Goal: Task Accomplishment & Management: Manage account settings

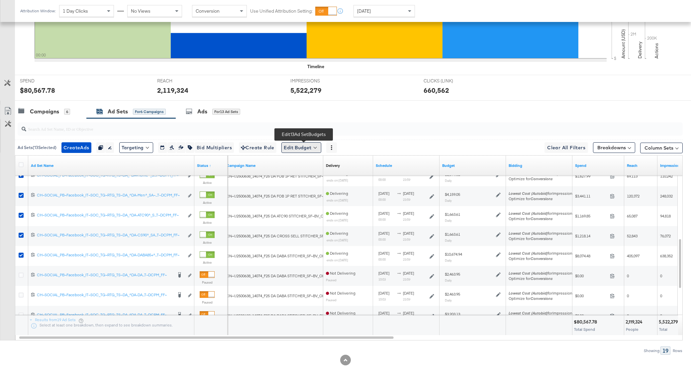
click at [306, 149] on button "Edit Budget" at bounding box center [301, 147] width 40 height 11
click at [315, 164] on span "Edit Ad Set Budget" at bounding box center [303, 164] width 38 height 9
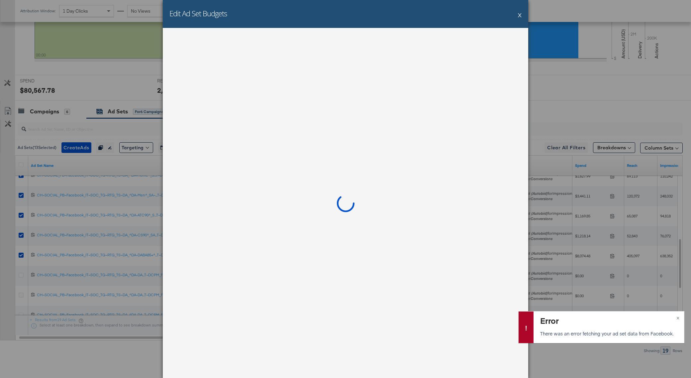
click at [518, 15] on button "X" at bounding box center [520, 14] width 4 height 13
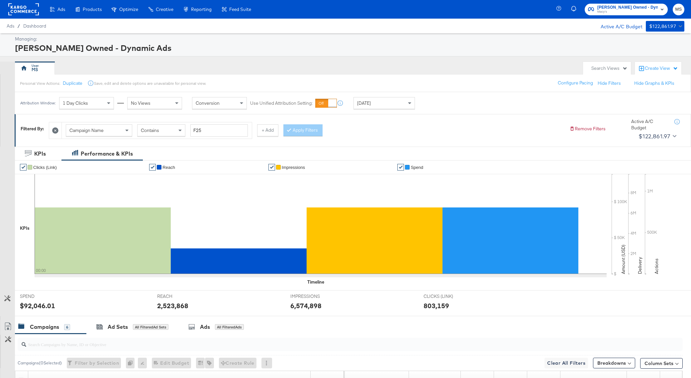
scroll to position [199, 0]
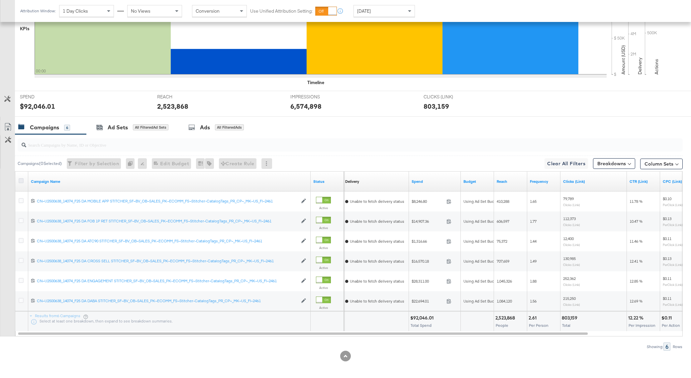
click at [22, 181] on icon at bounding box center [21, 180] width 5 height 5
click at [0, 0] on input "checkbox" at bounding box center [0, 0] width 0 height 0
click at [125, 131] on div "Ad Sets for 6 Campaigns" at bounding box center [130, 127] width 89 height 14
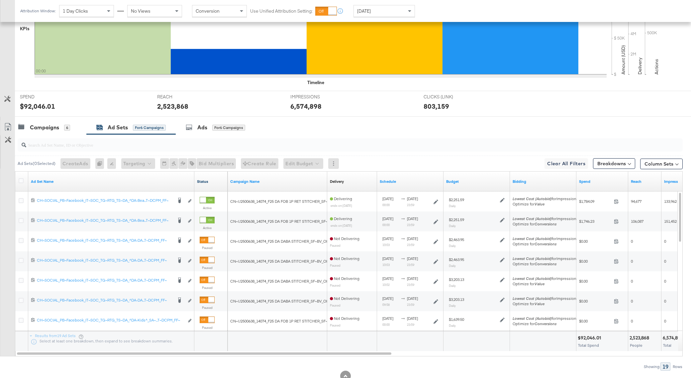
click at [204, 180] on link "Status" at bounding box center [211, 181] width 28 height 5
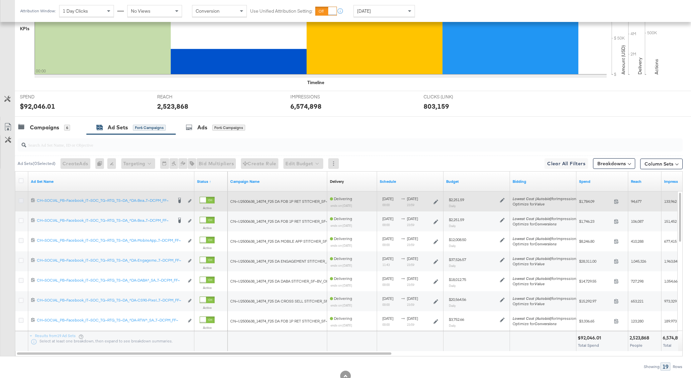
click at [22, 199] on icon at bounding box center [21, 200] width 5 height 5
click at [0, 0] on input "checkbox" at bounding box center [0, 0] width 0 height 0
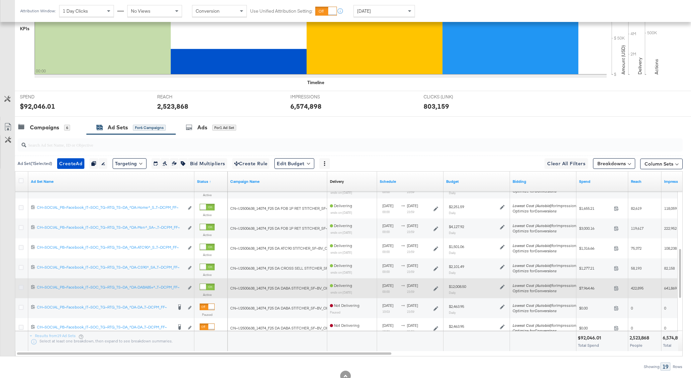
click at [22, 287] on icon at bounding box center [21, 287] width 5 height 5
click at [0, 0] on input "checkbox" at bounding box center [0, 0] width 0 height 0
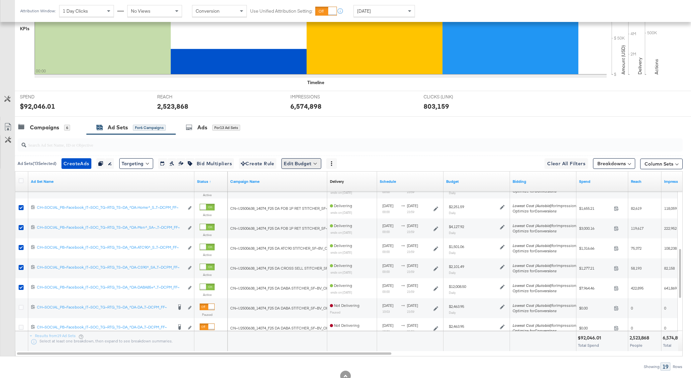
click at [311, 159] on button "Edit Budget" at bounding box center [301, 163] width 40 height 11
click at [318, 178] on span "Edit Ad Set Budget" at bounding box center [303, 180] width 38 height 9
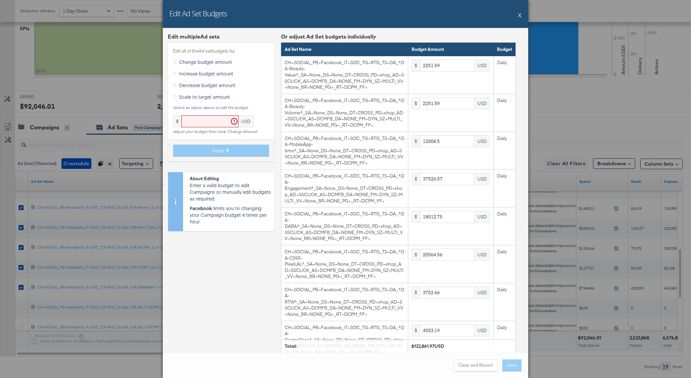
click at [211, 97] on span "Scale to target amount" at bounding box center [204, 96] width 51 height 7
click at [0, 0] on input "Scale to target amount" at bounding box center [0, 0] width 0 height 0
click at [208, 120] on input "text" at bounding box center [209, 121] width 57 height 12
paste input "73350.45"
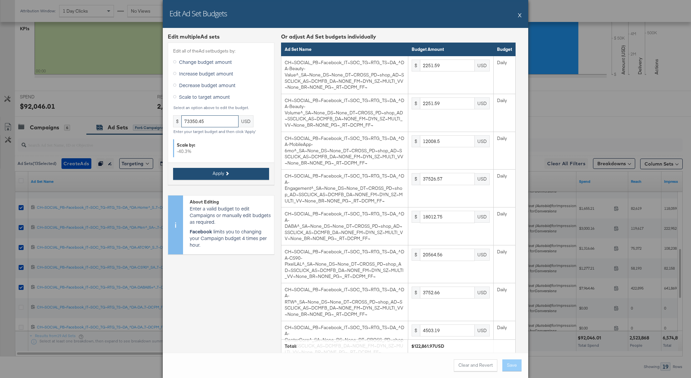
type input "73350.45"
click at [224, 173] on span "Apply" at bounding box center [219, 173] width 12 height 6
type input "1344.23"
type input "7169.25"
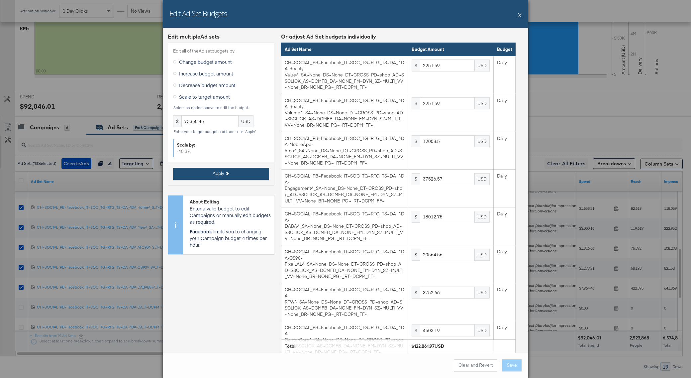
type input "22403.92"
type input "10753.88"
type input "12277.35"
type input "2240.39"
type input "2688.47"
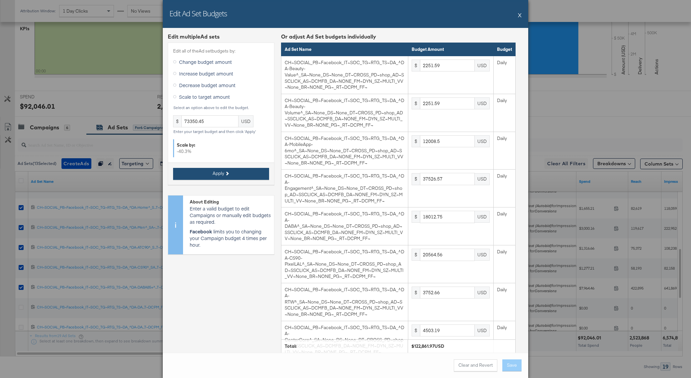
type input "1344.23"
type input "2464.43"
type input "896.15"
type input "1254.62"
type input "7169.25"
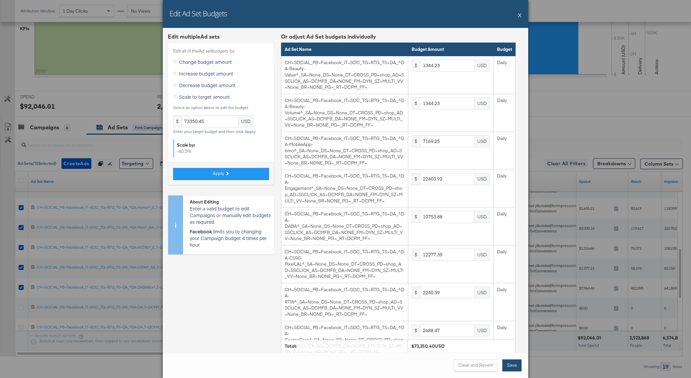
click at [513, 365] on button "Save" at bounding box center [511, 365] width 19 height 12
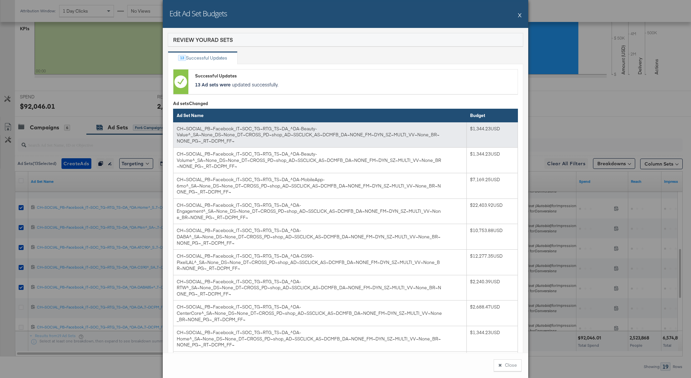
scroll to position [153, 0]
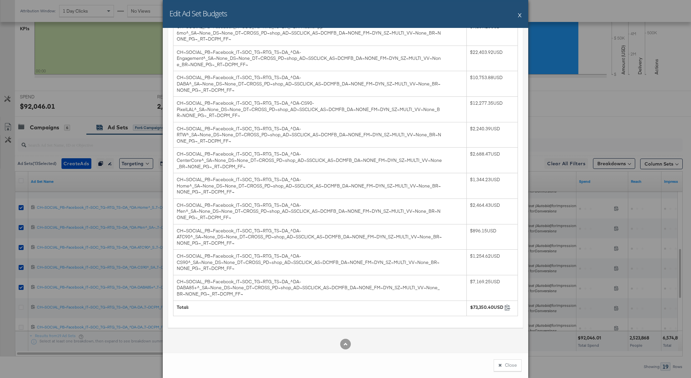
click at [519, 16] on button "X" at bounding box center [520, 14] width 4 height 13
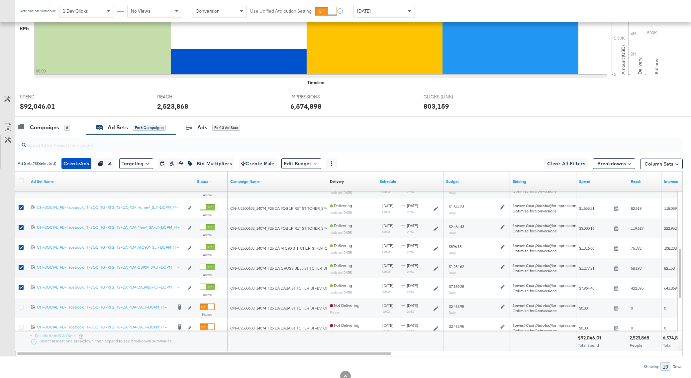
scroll to position [0, 0]
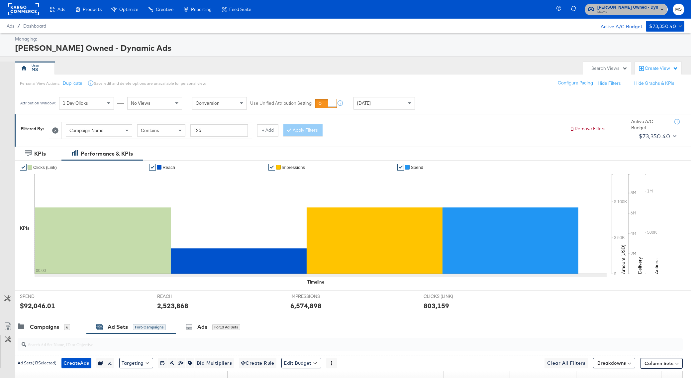
click at [620, 12] on span "Macy's" at bounding box center [627, 11] width 60 height 5
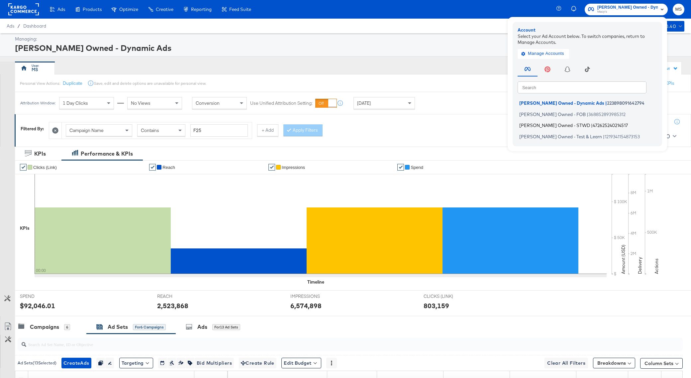
click at [544, 123] on span "Macy's Owned - STWD" at bounding box center [554, 125] width 71 height 5
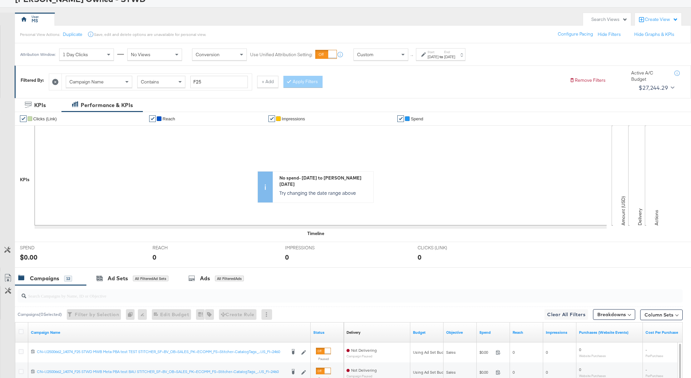
scroll to position [220, 0]
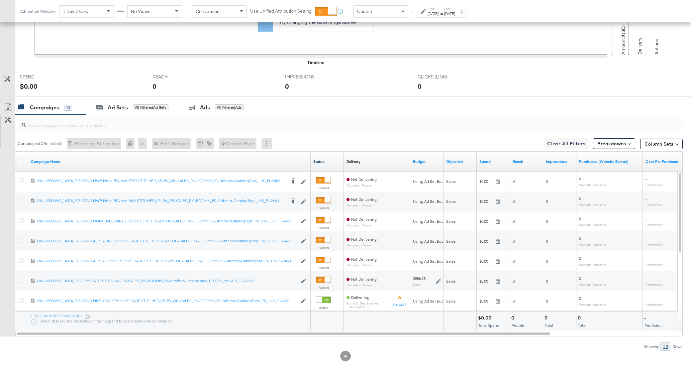
click at [318, 159] on link "Status" at bounding box center [327, 161] width 28 height 5
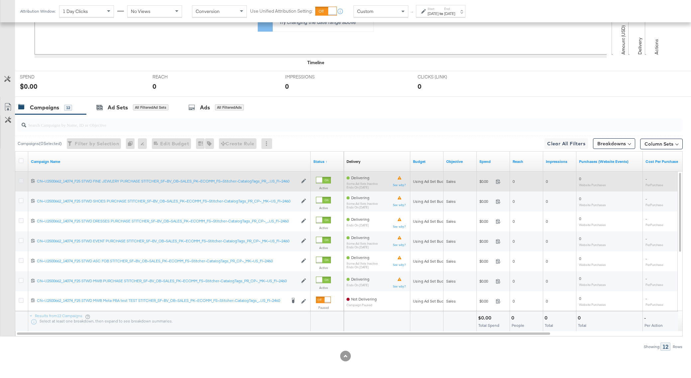
click at [21, 180] on icon at bounding box center [21, 180] width 5 height 5
click at [0, 0] on input "checkbox" at bounding box center [0, 0] width 0 height 0
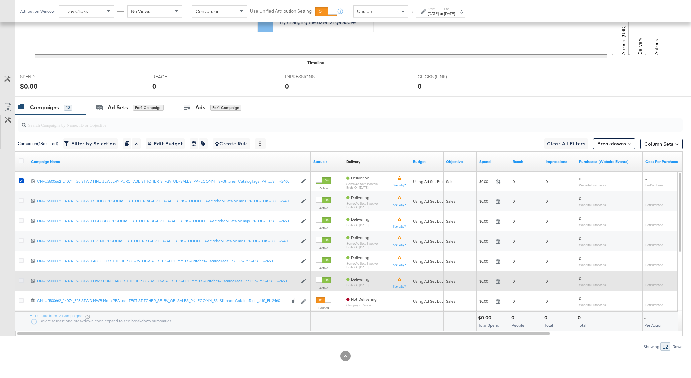
click at [20, 279] on icon at bounding box center [21, 280] width 5 height 5
click at [0, 0] on input "checkbox" at bounding box center [0, 0] width 0 height 0
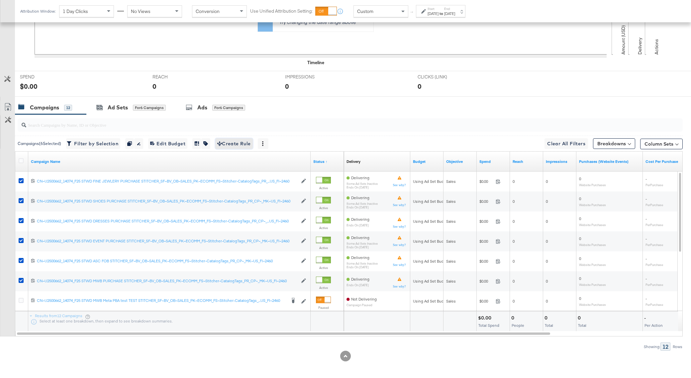
drag, startPoint x: 239, startPoint y: 146, endPoint x: 189, endPoint y: 167, distance: 54.0
click at [189, 167] on div "Campaigns ( 6 Selected) Filter by Selection Filter 6 campaigns Duplicate 6 camp…" at bounding box center [341, 232] width 683 height 236
click at [130, 108] on div "Ad Sets for 6 Campaigns" at bounding box center [130, 108] width 69 height 8
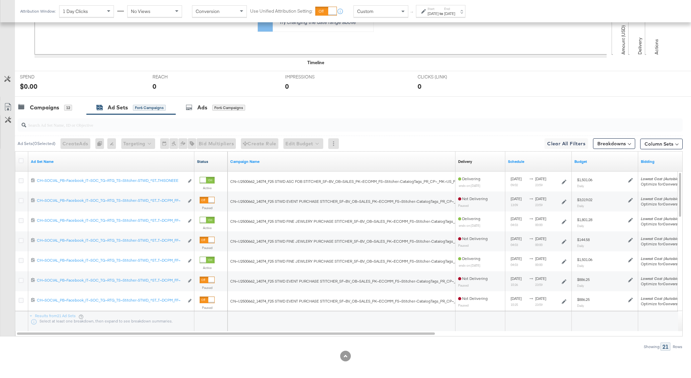
click at [203, 161] on link "Status" at bounding box center [211, 161] width 28 height 5
click at [48, 108] on div "Campaigns" at bounding box center [44, 108] width 29 height 8
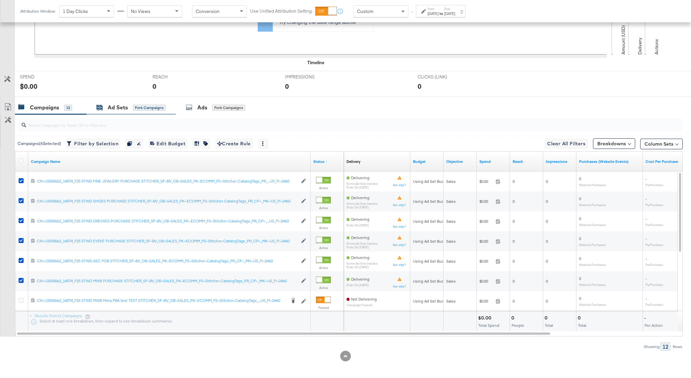
click at [122, 109] on div "Ad Sets" at bounding box center [118, 108] width 20 height 8
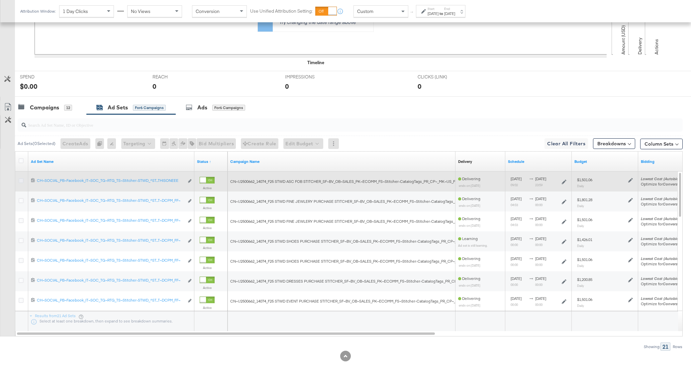
click at [22, 178] on icon at bounding box center [21, 180] width 5 height 5
click at [0, 0] on input "checkbox" at bounding box center [0, 0] width 0 height 0
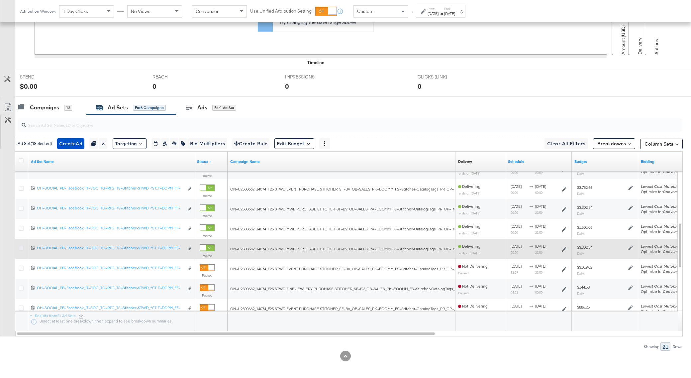
click at [22, 247] on icon at bounding box center [21, 247] width 5 height 5
click at [0, 0] on input "checkbox" at bounding box center [0, 0] width 0 height 0
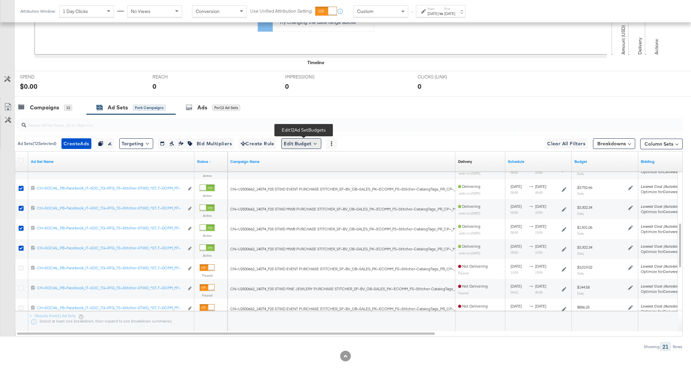
click at [308, 145] on button "Edit Budget" at bounding box center [301, 143] width 40 height 11
click at [308, 161] on span "Edit Ad Set Budget" at bounding box center [303, 160] width 38 height 9
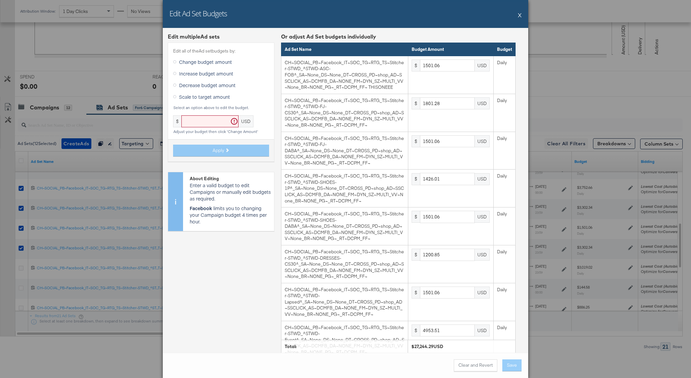
click at [203, 96] on span "Scale to target amount" at bounding box center [204, 96] width 51 height 7
click at [0, 0] on input "Scale to target amount" at bounding box center [0, 0] width 0 height 0
click at [204, 123] on input "text" at bounding box center [209, 121] width 57 height 12
paste input "16265.25"
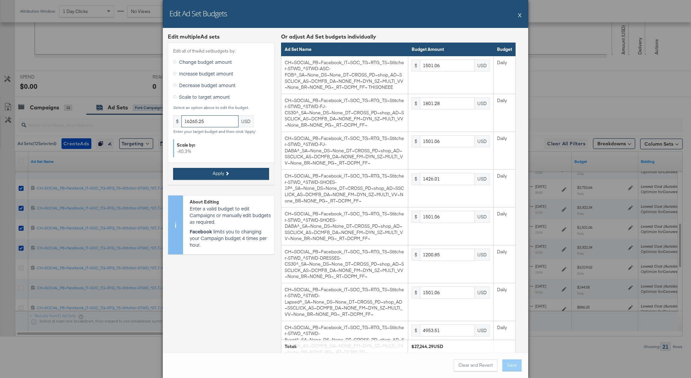
type input "16265.25"
click at [238, 170] on button "Apply" at bounding box center [221, 174] width 96 height 12
type input "896.15"
type input "1075.39"
type input "896.15"
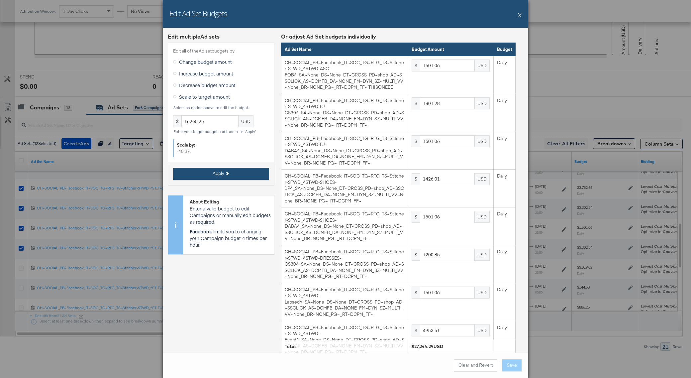
type input "851.34"
type input "896.15"
type input "716.92"
type input "896.15"
type input "2957.31"
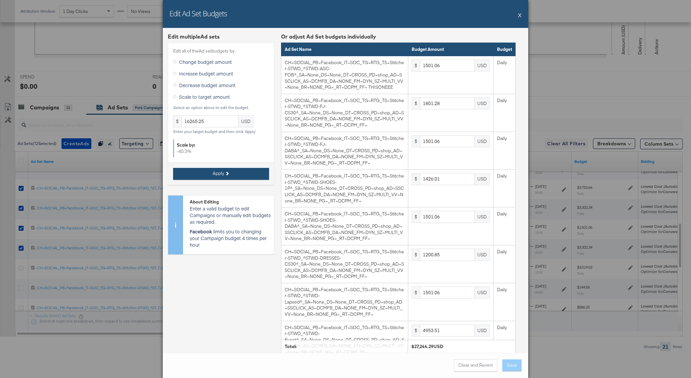
type input "2240.39"
type input "1971.54"
type input "896.15"
type input "1971.54"
click at [511, 366] on button "Save" at bounding box center [511, 365] width 19 height 12
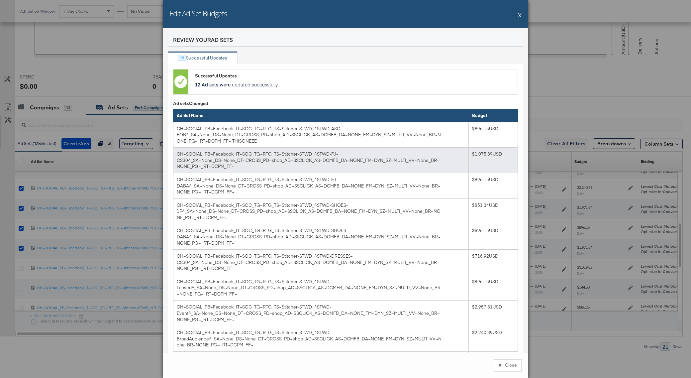
scroll to position [127, 0]
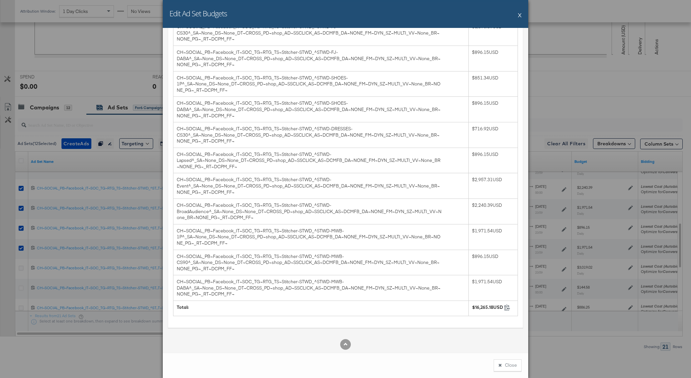
click at [518, 18] on button "X" at bounding box center [520, 14] width 4 height 13
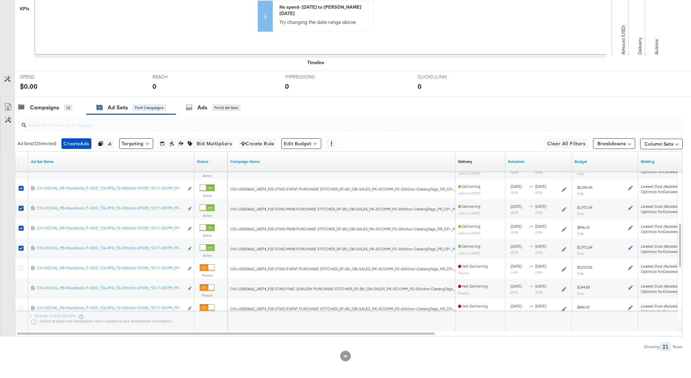
scroll to position [0, 0]
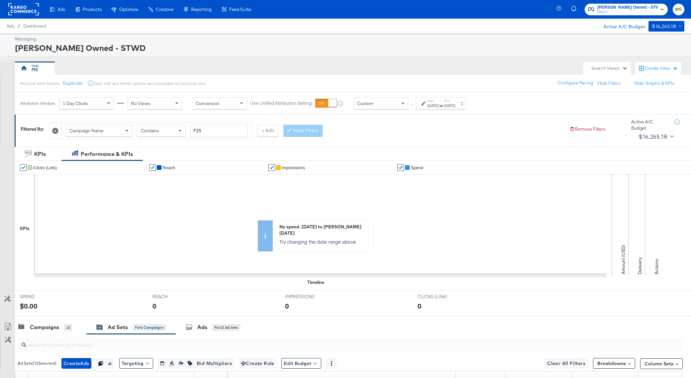
click at [652, 9] on span "Macy's Owned - STWD" at bounding box center [627, 7] width 60 height 7
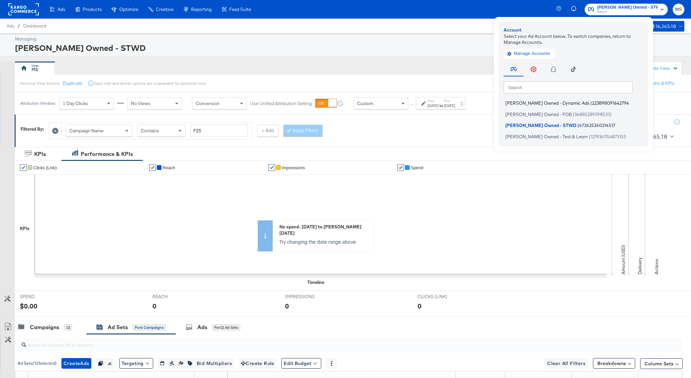
click at [575, 105] on span "[PERSON_NAME] Owned - Dynamic Ads" at bounding box center [547, 102] width 84 height 5
